Goal: Communication & Community: Participate in discussion

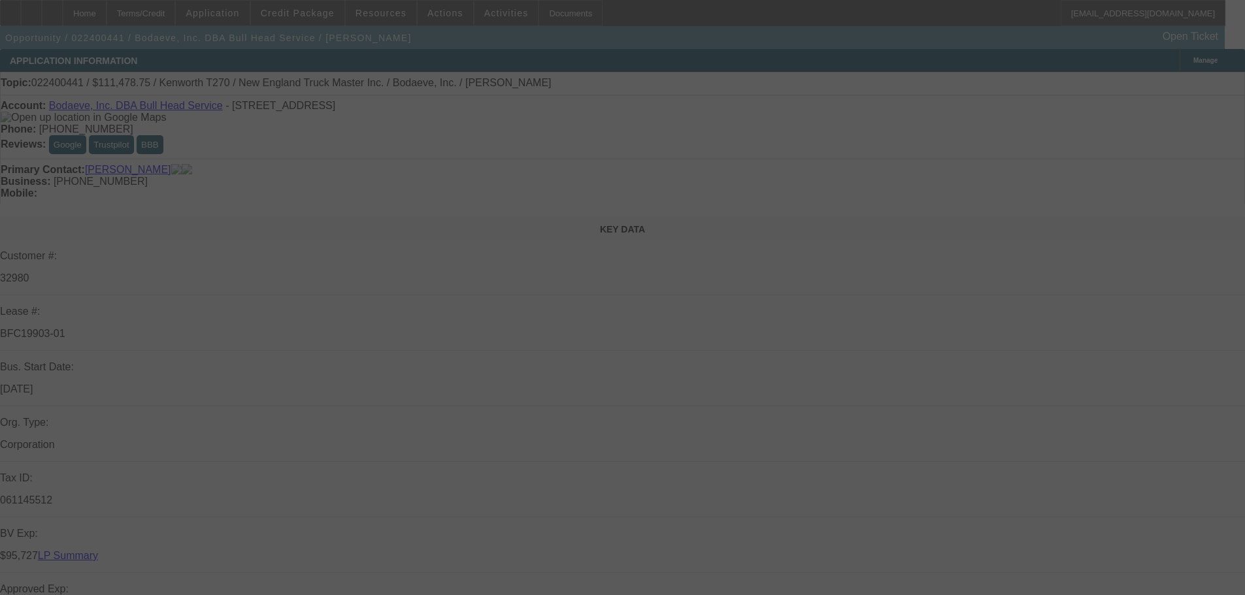
select select "0"
select select "2"
select select "0"
select select "6"
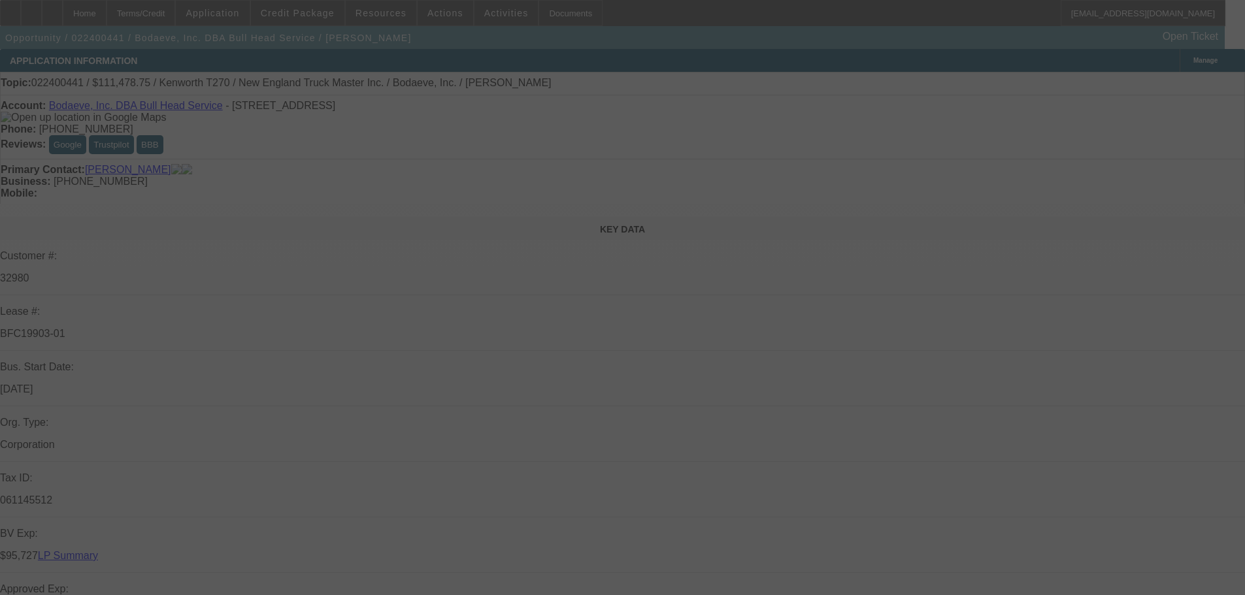
select select "0"
select select "2"
select select "0"
select select "6"
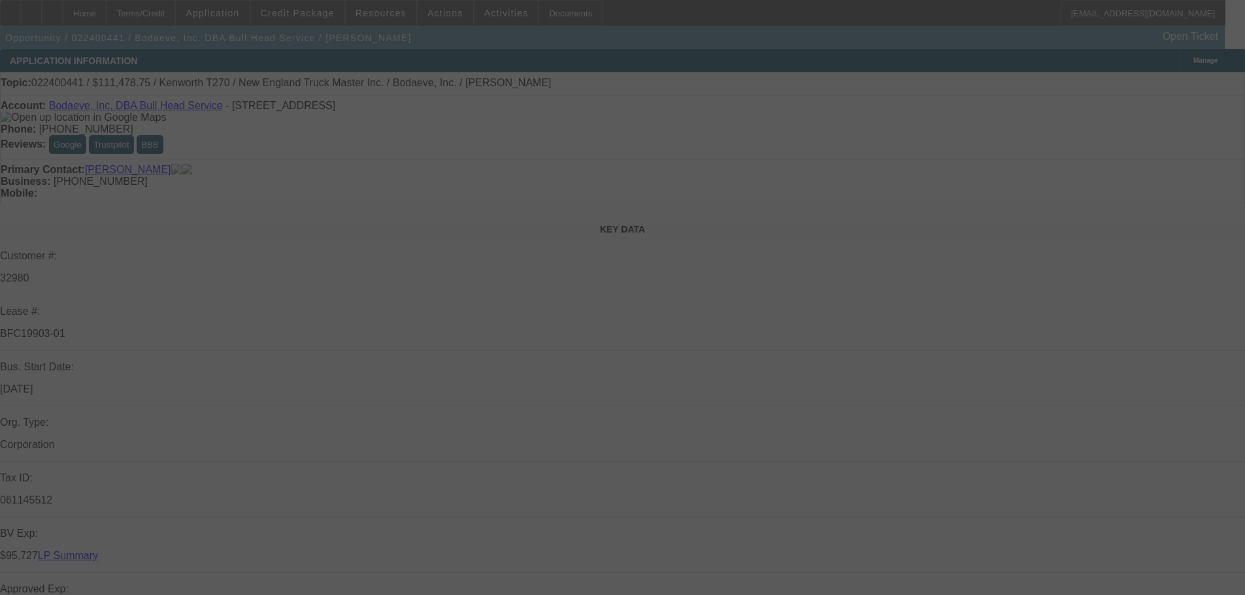
select select "0"
select select "2"
select select "0"
select select "6"
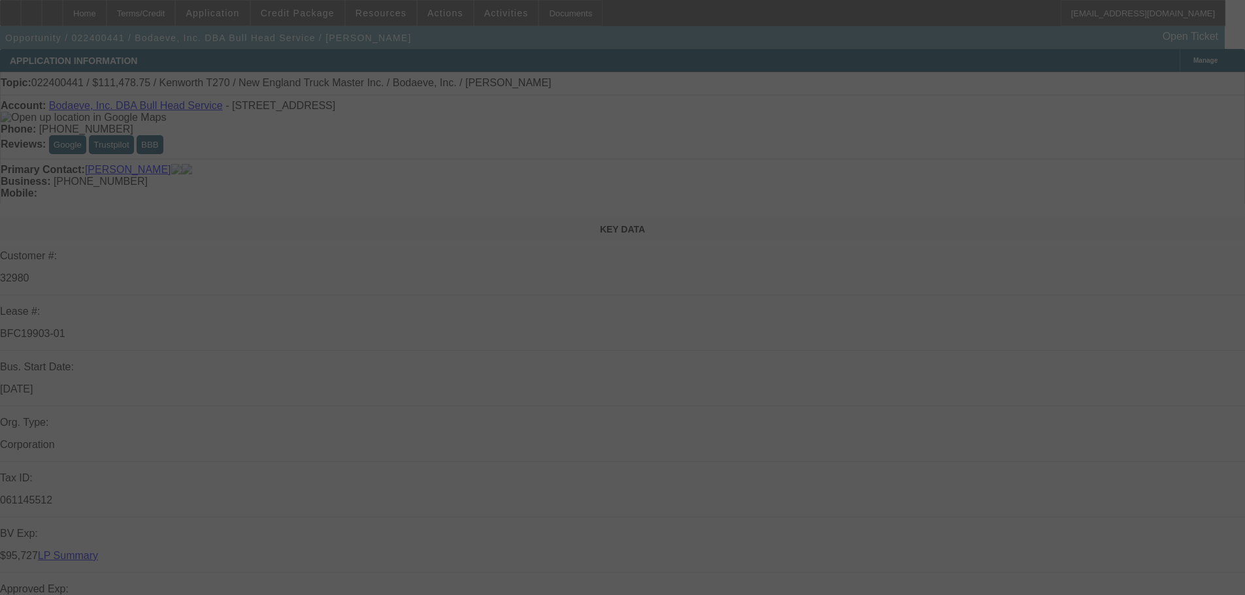
select select "0.15"
select select "2"
select select "0"
select select "6"
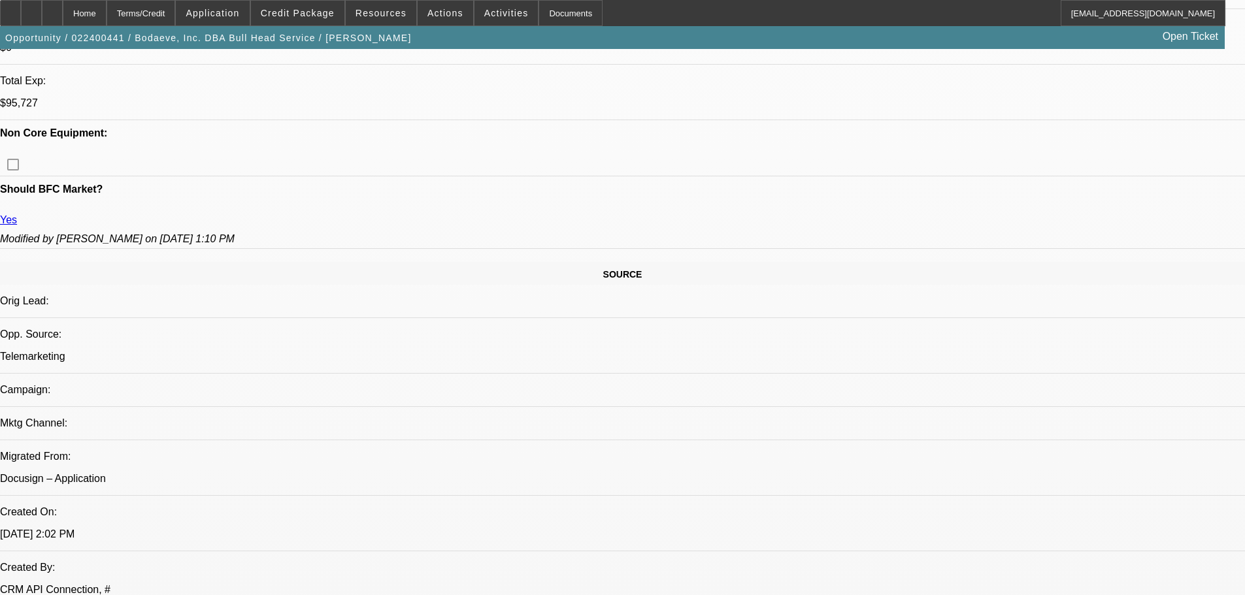
scroll to position [458, 0]
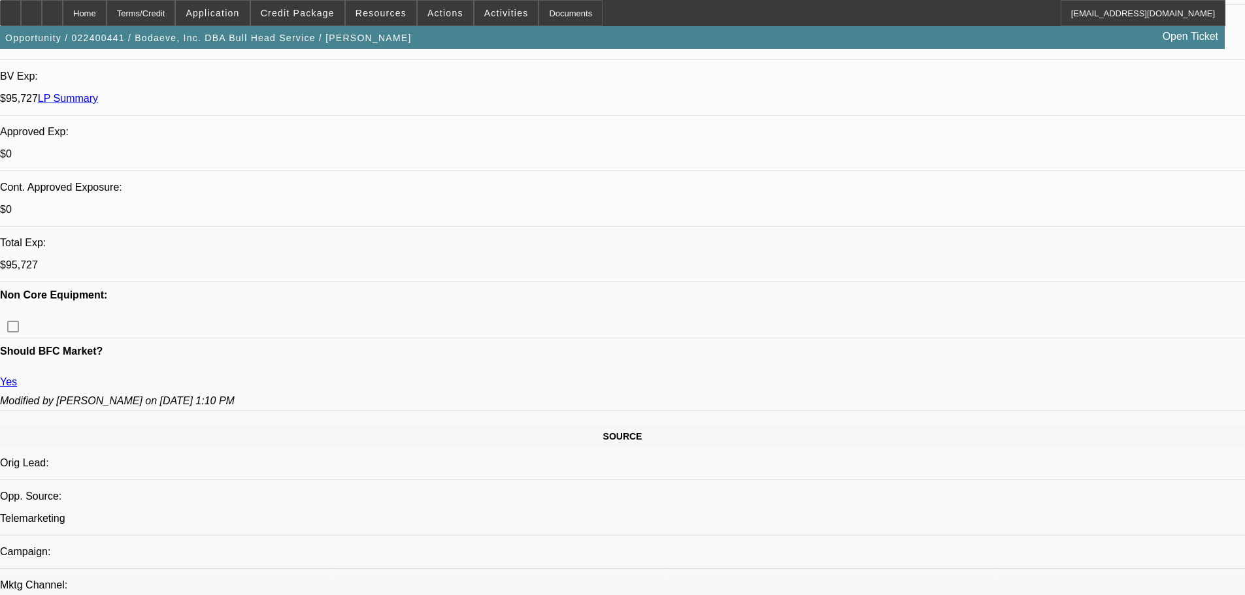
type input "joa"
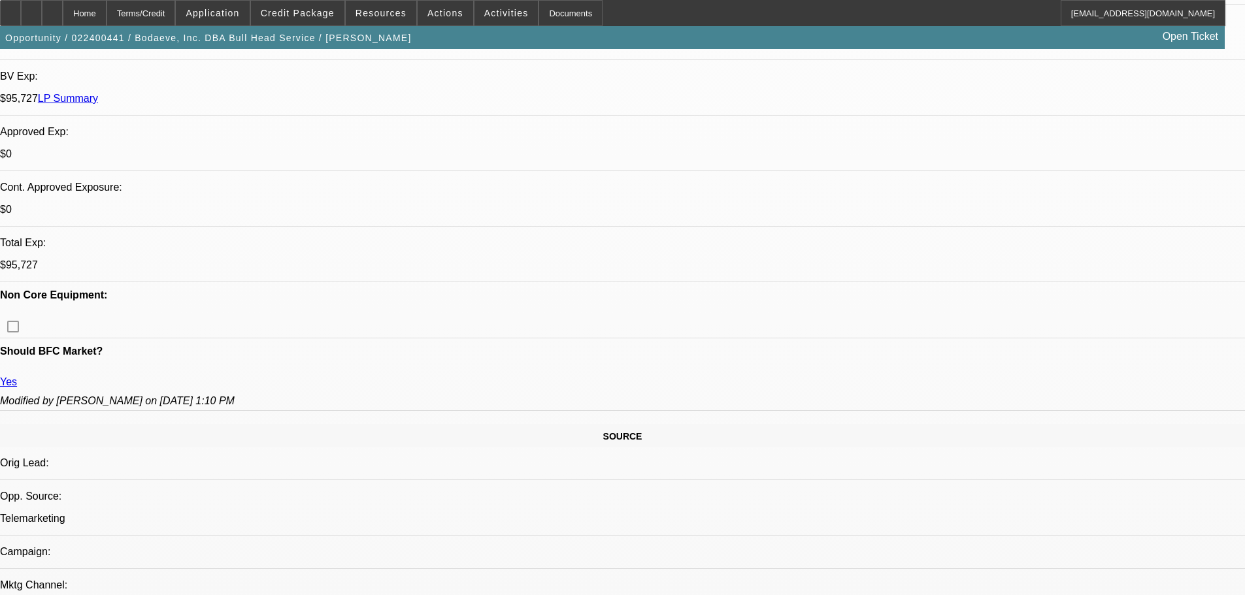
drag, startPoint x: 957, startPoint y: 295, endPoint x: 954, endPoint y: 282, distance: 13.5
